Goal: Obtain resource: Download file/media

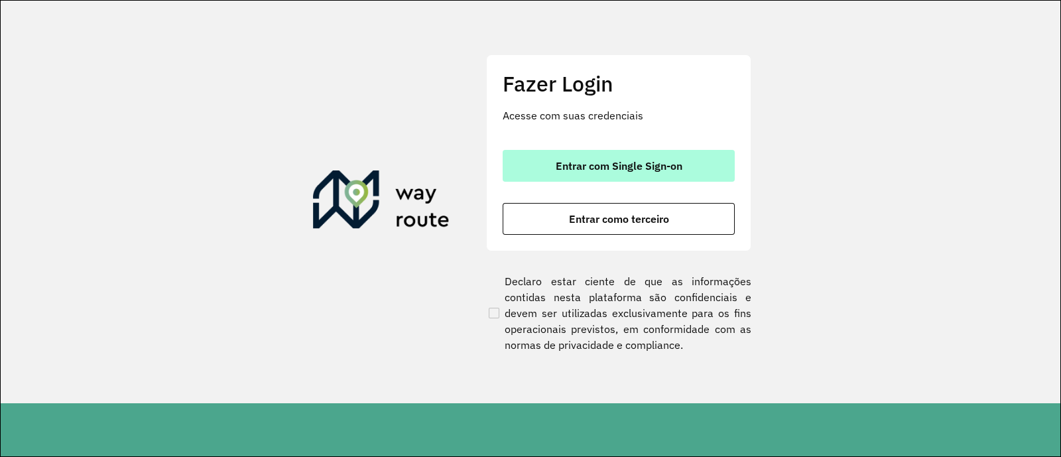
click at [647, 180] on button "Entrar com Single Sign-on" at bounding box center [619, 166] width 232 height 32
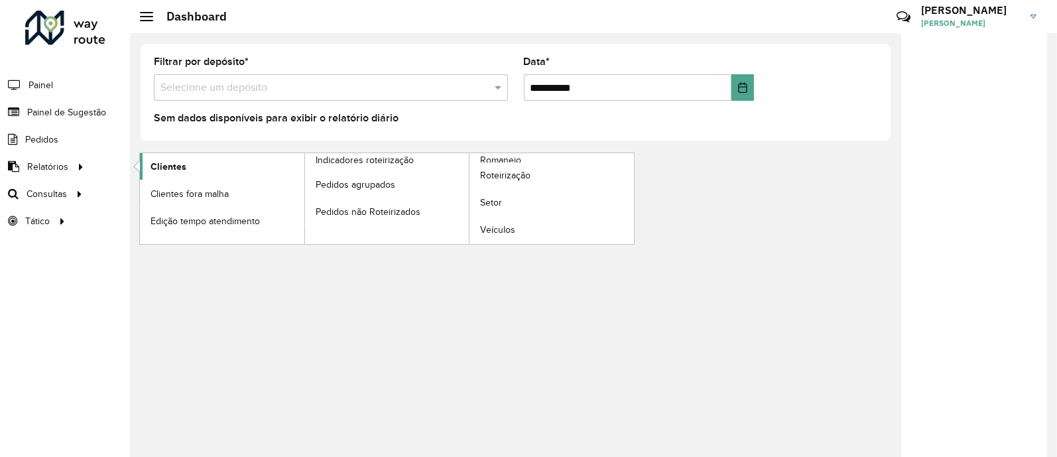
click at [235, 163] on link "Clientes" at bounding box center [222, 166] width 164 height 27
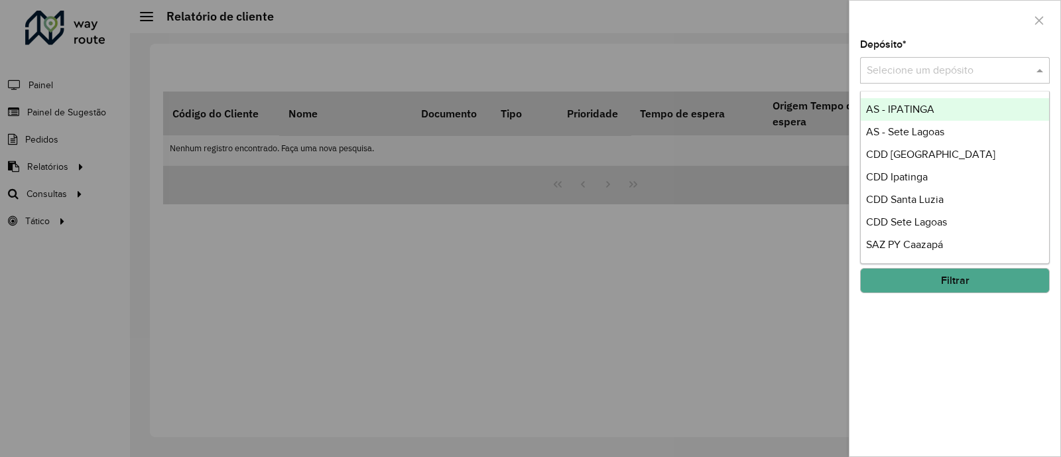
click at [952, 63] on input "text" at bounding box center [942, 71] width 150 height 16
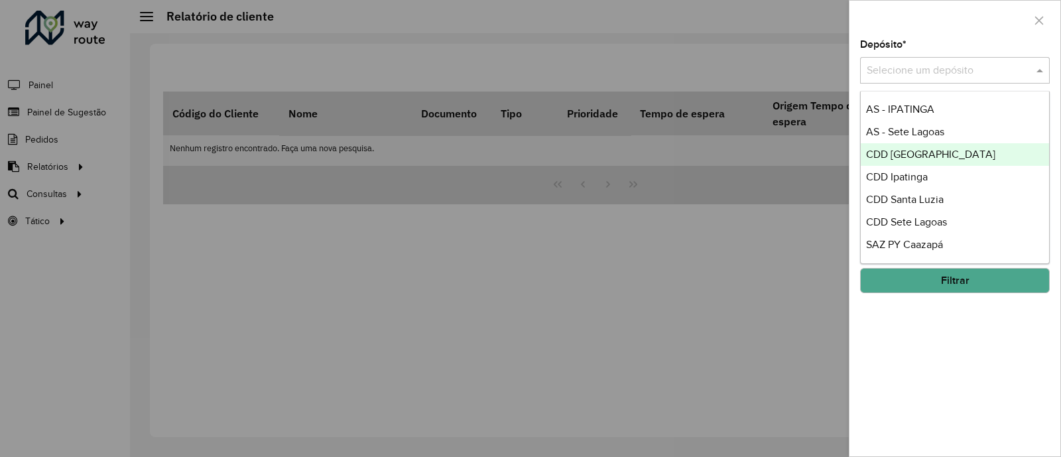
click at [910, 154] on span "CDD [GEOGRAPHIC_DATA]" at bounding box center [930, 154] width 129 height 11
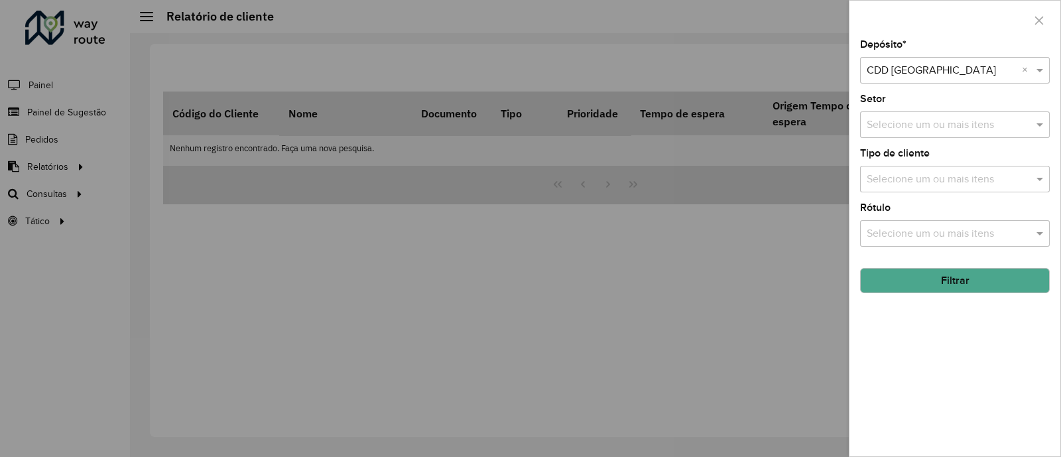
click at [925, 280] on button "Filtrar" at bounding box center [955, 280] width 190 height 25
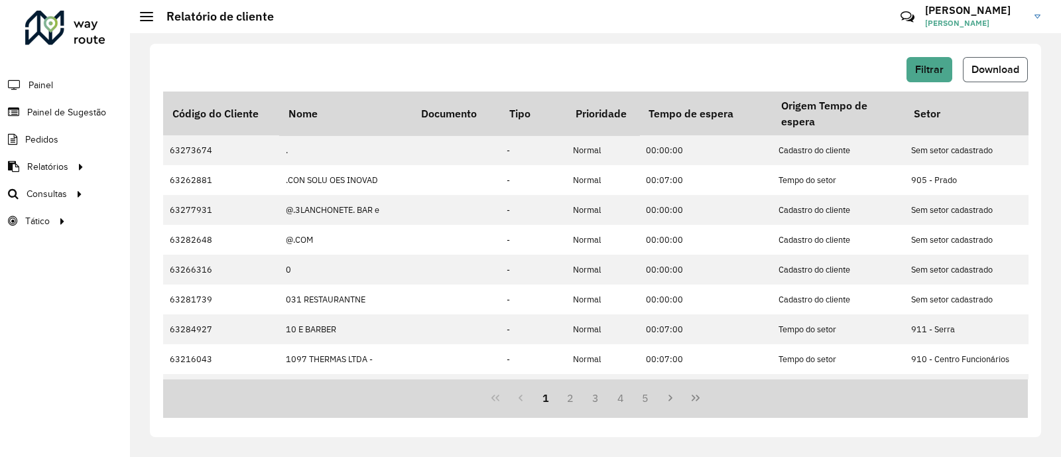
click at [995, 61] on button "Download" at bounding box center [995, 69] width 65 height 25
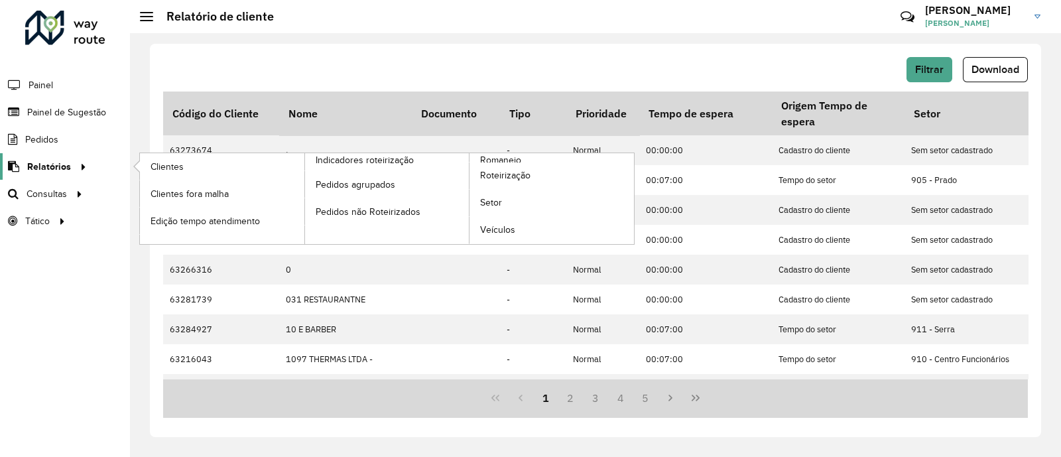
click at [83, 167] on icon at bounding box center [81, 166] width 11 height 20
click at [62, 170] on span "Relatórios" at bounding box center [49, 167] width 44 height 14
click at [490, 157] on span "Romaneio" at bounding box center [501, 160] width 43 height 14
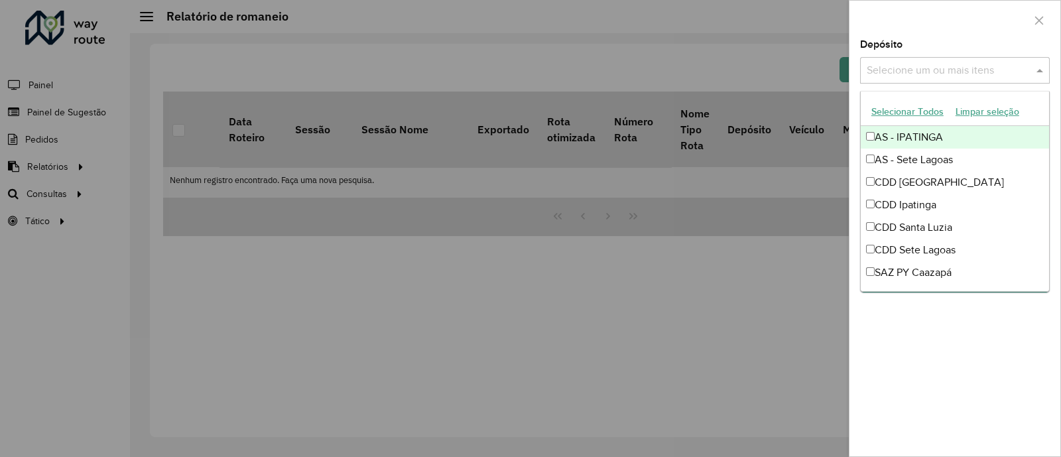
click at [940, 67] on input "text" at bounding box center [948, 71] width 170 height 16
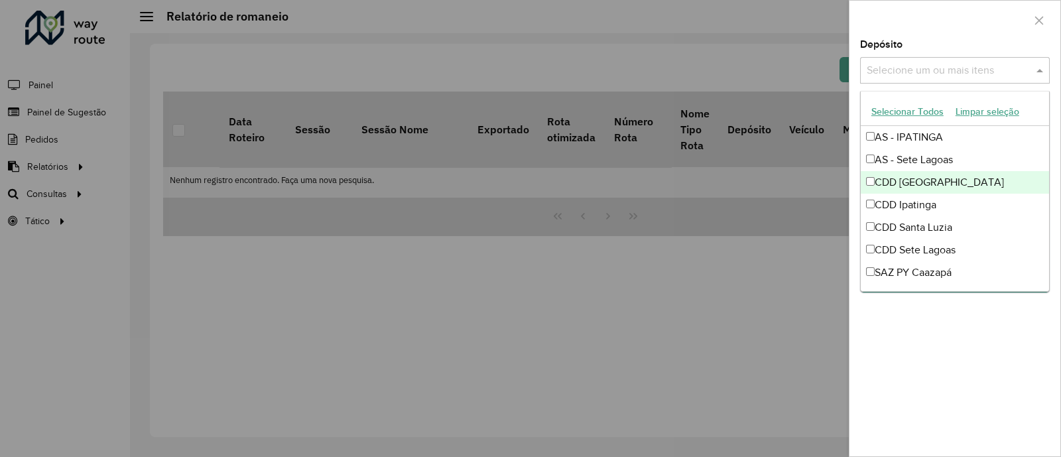
click at [915, 182] on div "CDD [GEOGRAPHIC_DATA]" at bounding box center [955, 182] width 188 height 23
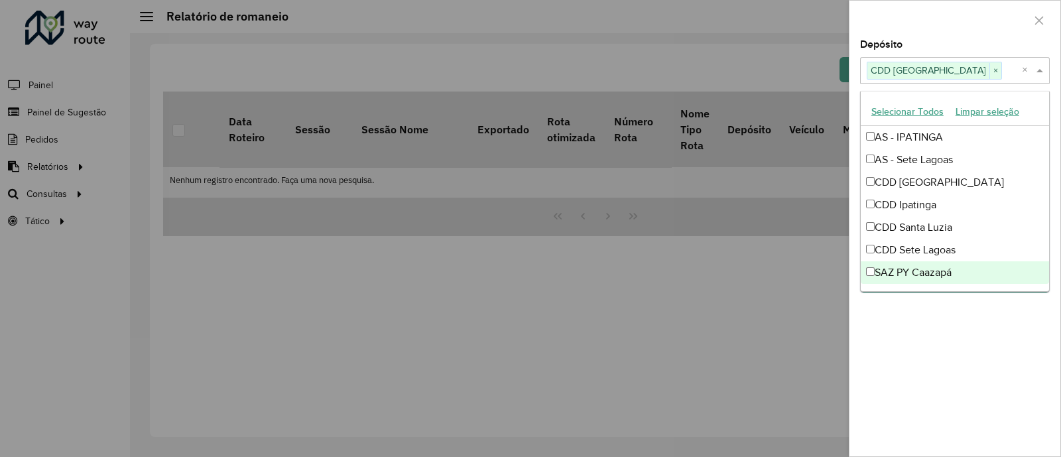
click at [948, 332] on div "**********" at bounding box center [955, 248] width 211 height 416
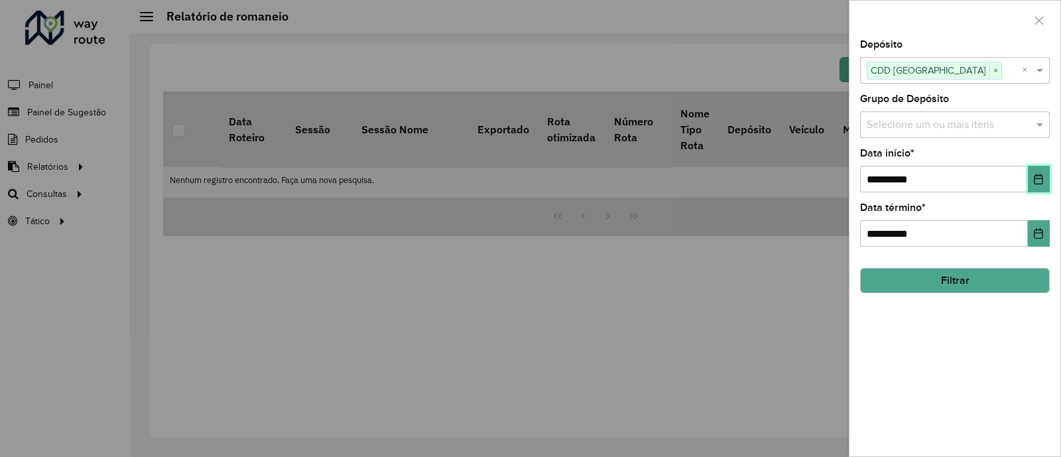
click at [1038, 174] on icon "Choose Date" at bounding box center [1038, 179] width 11 height 11
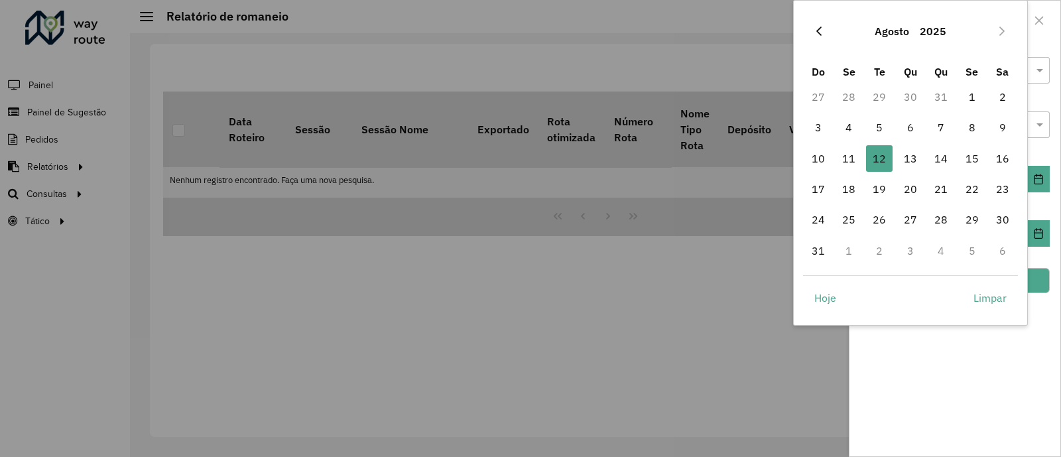
click at [815, 28] on icon "Previous Month" at bounding box center [819, 31] width 11 height 11
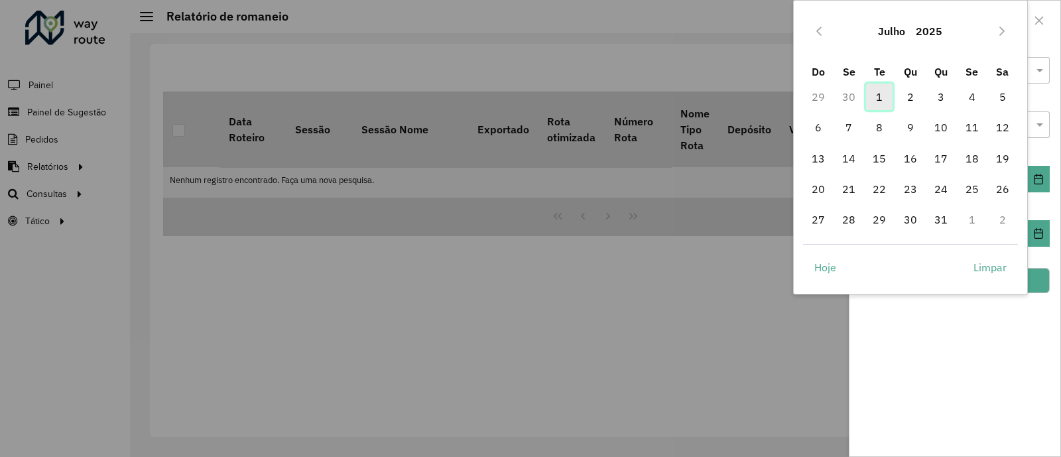
click at [879, 95] on span "1" at bounding box center [879, 97] width 27 height 27
type input "**********"
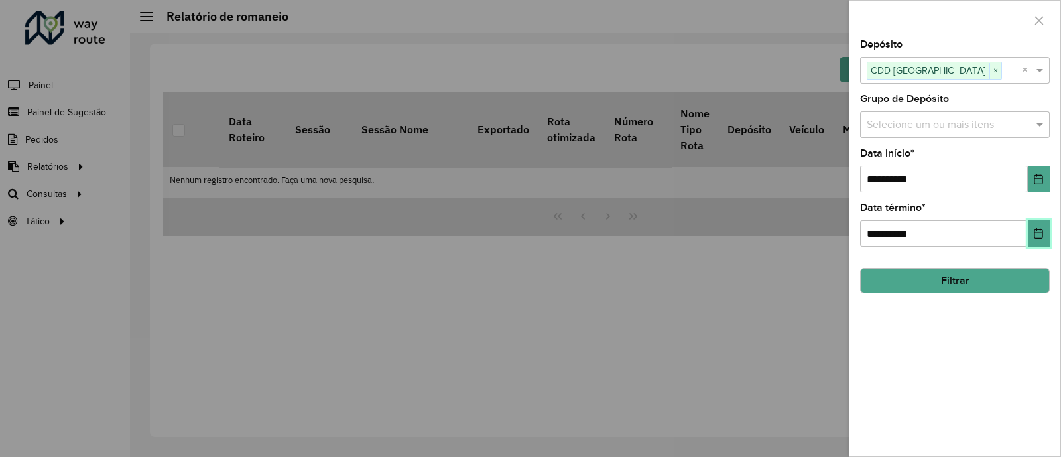
click at [1041, 235] on icon "Choose Date" at bounding box center [1038, 233] width 11 height 11
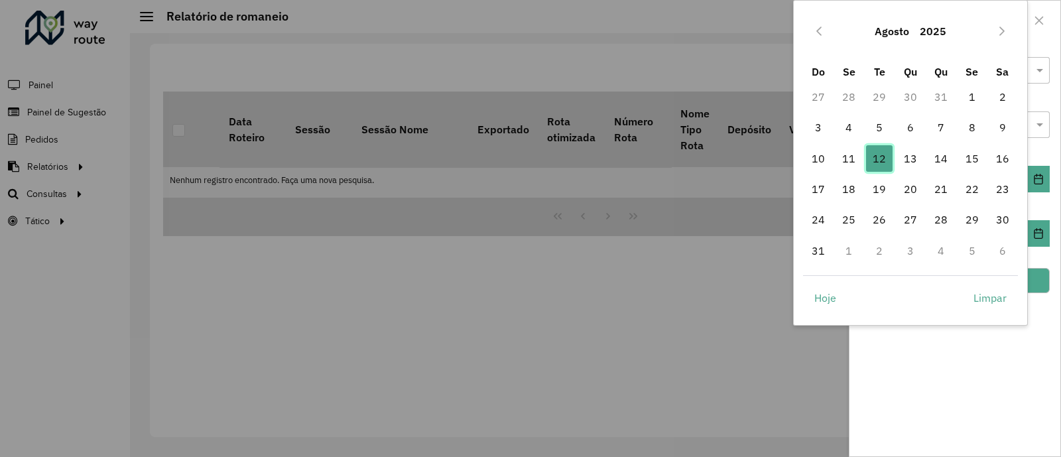
click at [881, 160] on span "12" at bounding box center [879, 158] width 27 height 27
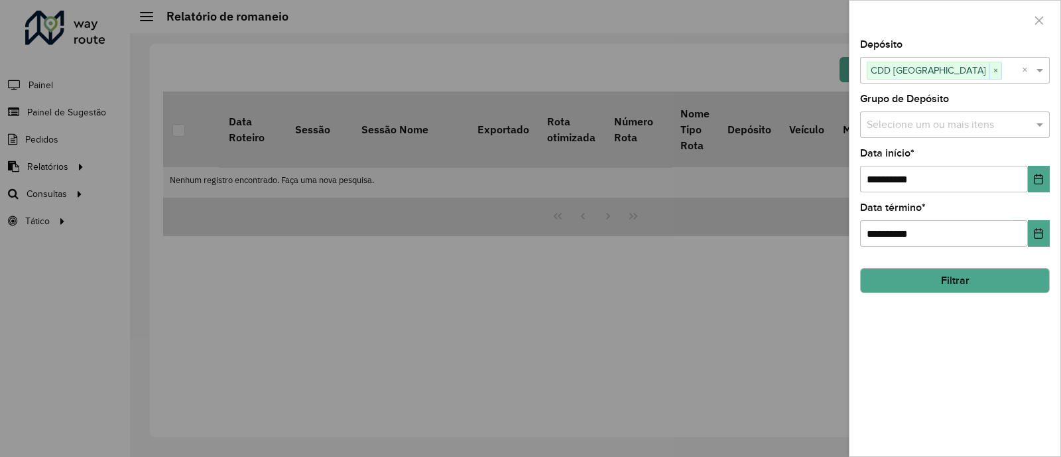
click at [980, 283] on button "Filtrar" at bounding box center [955, 280] width 190 height 25
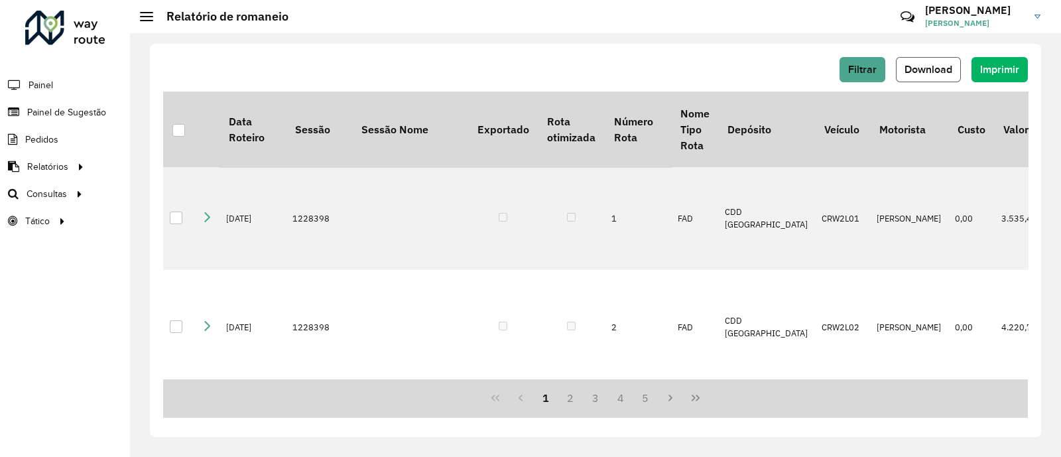
click at [928, 67] on span "Download" at bounding box center [929, 69] width 48 height 11
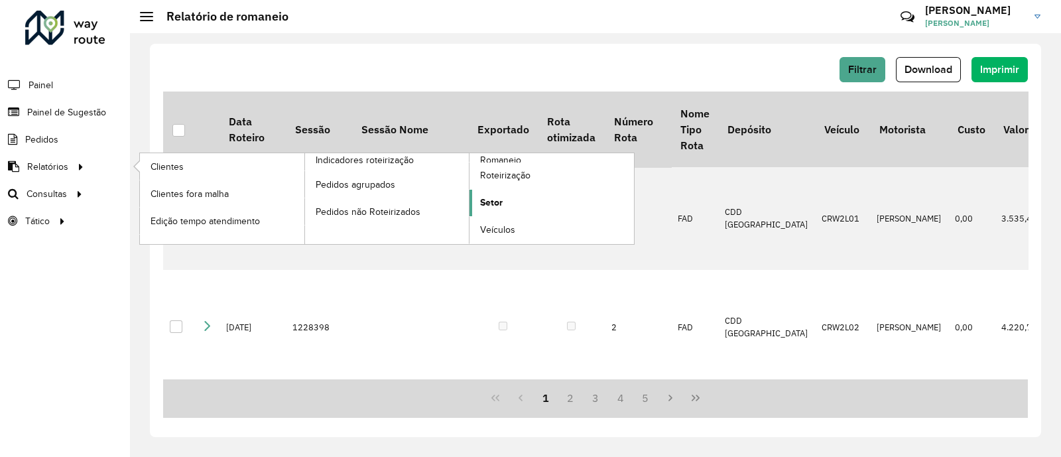
click at [519, 200] on link "Setor" at bounding box center [552, 203] width 164 height 27
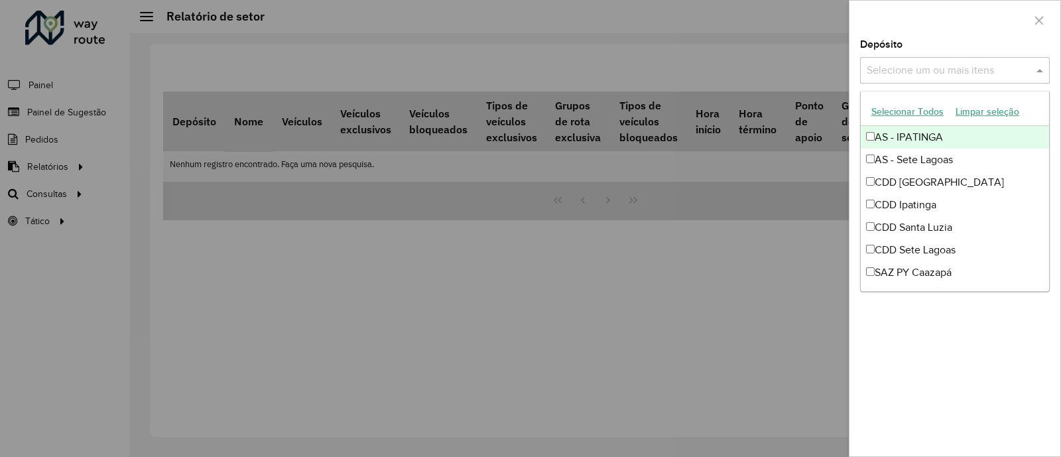
click at [955, 73] on input "text" at bounding box center [948, 71] width 170 height 16
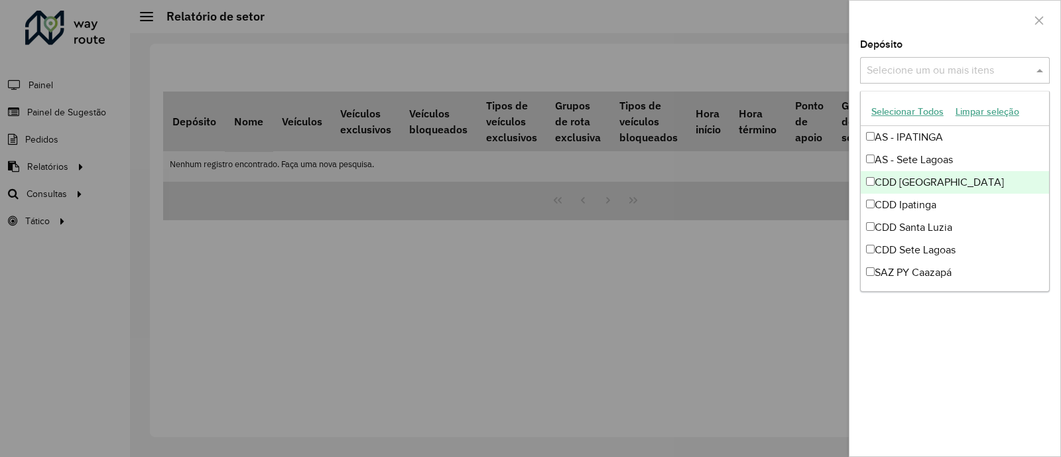
click at [892, 180] on div "CDD [GEOGRAPHIC_DATA]" at bounding box center [955, 182] width 188 height 23
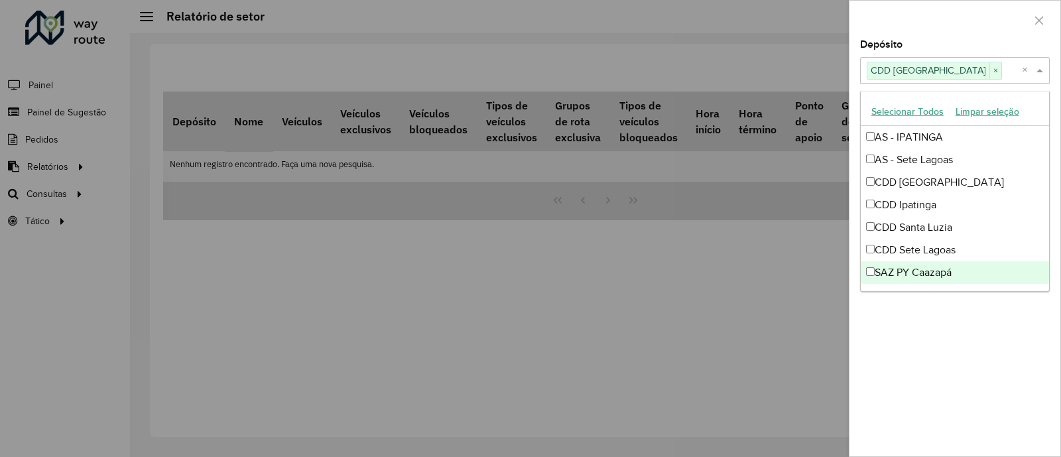
click at [994, 368] on div "Depósito Selecione um ou mais itens CDD [GEOGRAPHIC_DATA] × × Grupo de Depósito…" at bounding box center [955, 248] width 211 height 416
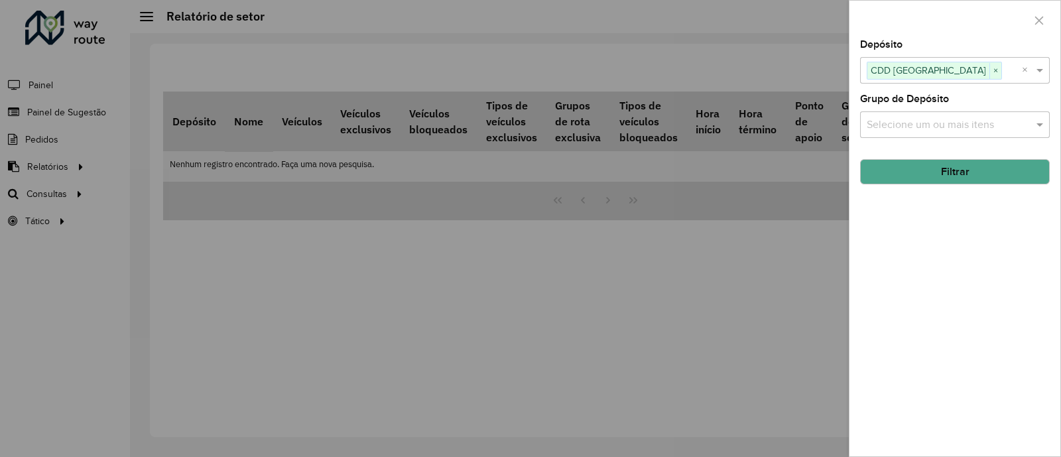
click at [964, 172] on button "Filtrar" at bounding box center [955, 171] width 190 height 25
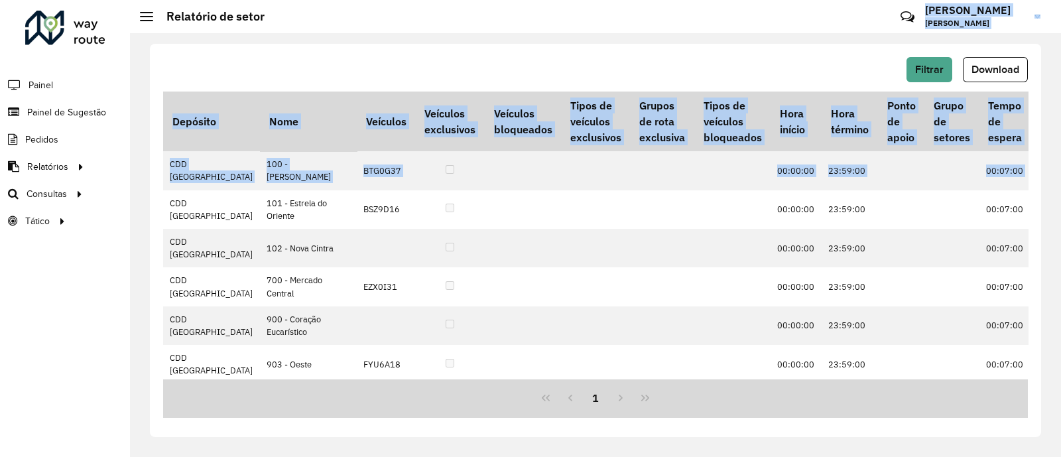
drag, startPoint x: 964, startPoint y: 171, endPoint x: 610, endPoint y: -3, distance: 394.2
click at [610, 0] on html "Aguarde... Pop-up bloqueado! Seu navegador bloqueou automáticamente a abertura …" at bounding box center [530, 228] width 1061 height 457
click at [1005, 74] on span "Download" at bounding box center [996, 69] width 48 height 11
